Goal: Transaction & Acquisition: Purchase product/service

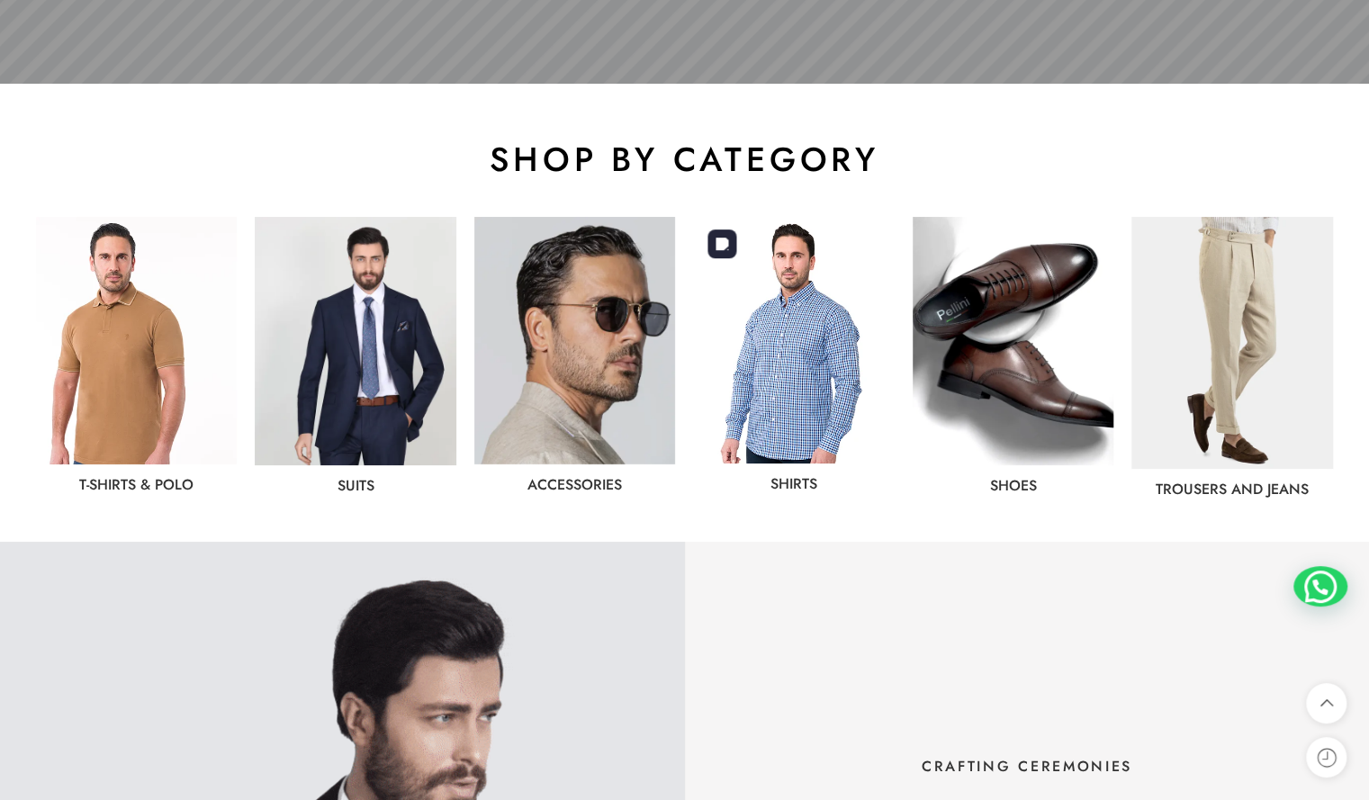
scroll to position [832, 0]
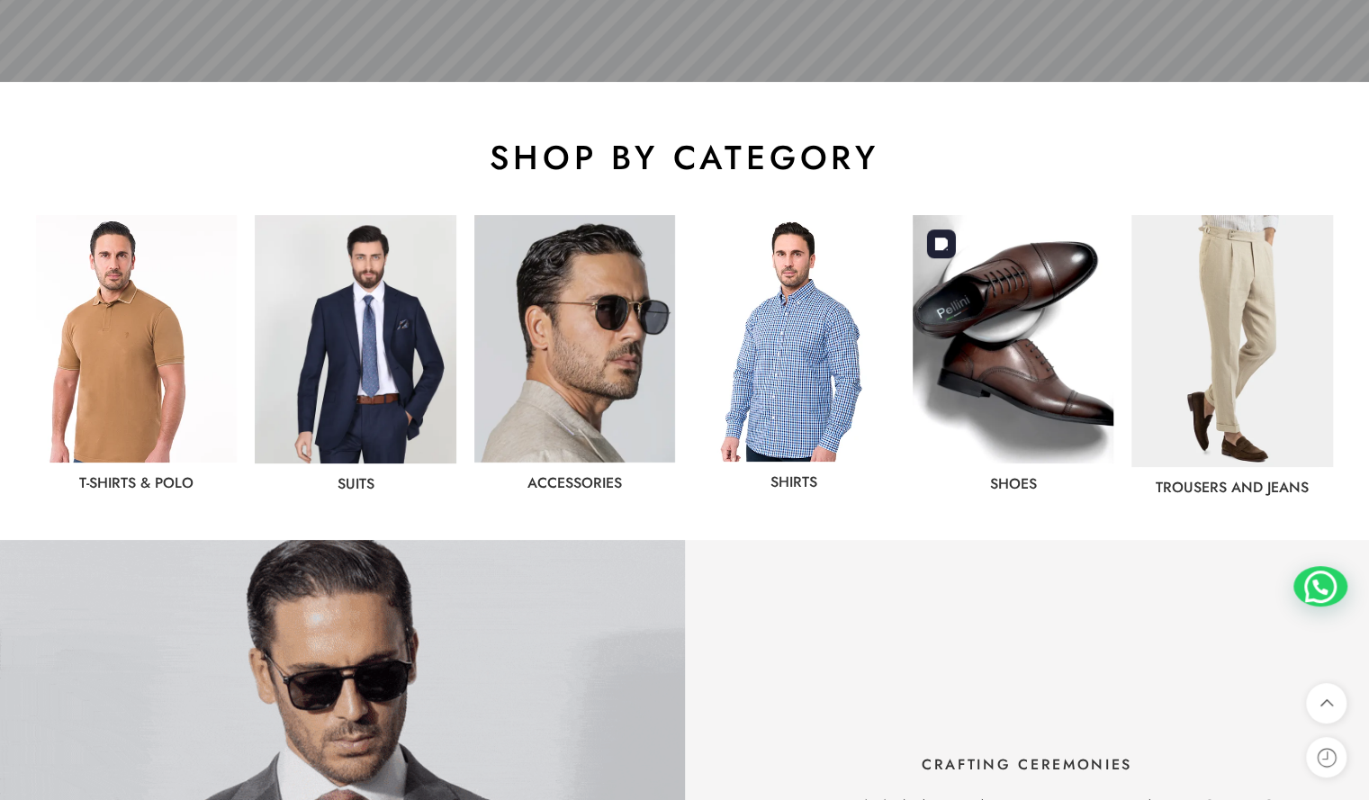
click at [981, 337] on img at bounding box center [1013, 339] width 201 height 248
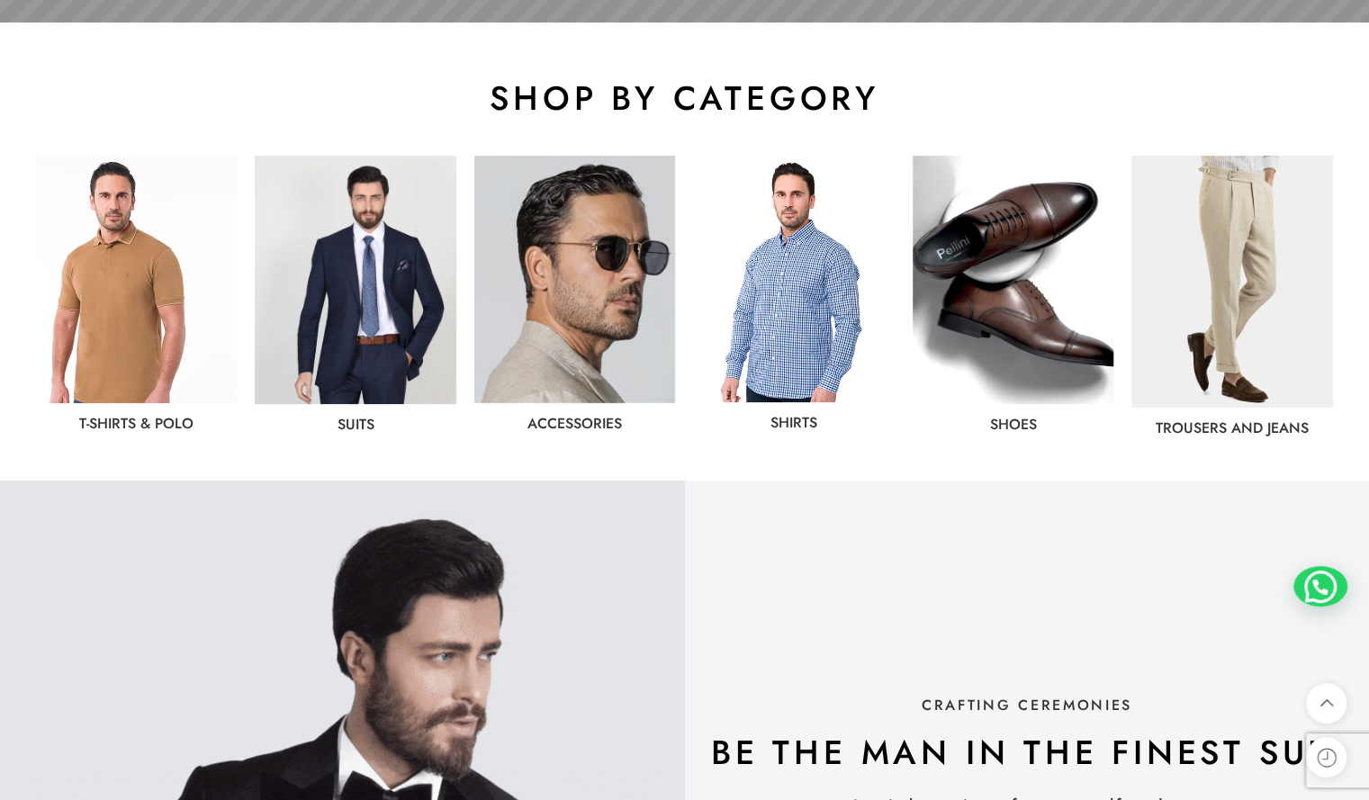
scroll to position [889, 0]
